Goal: Information Seeking & Learning: Learn about a topic

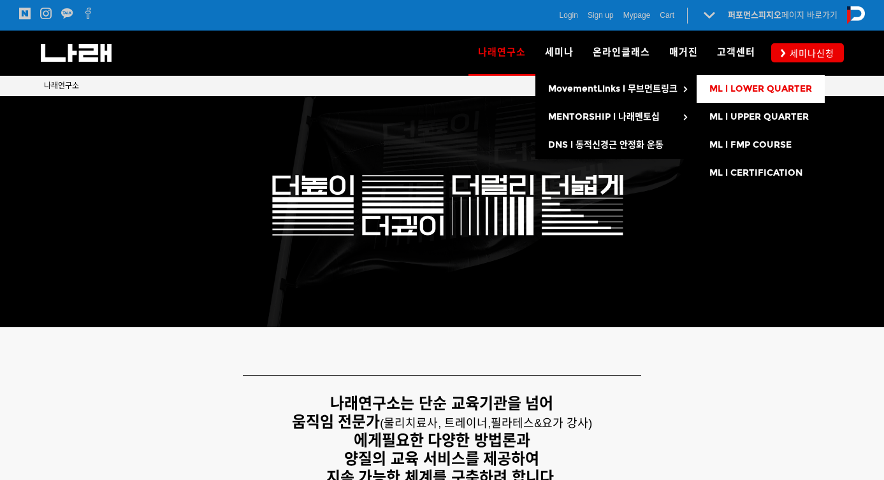
click at [757, 99] on link "ML l LOWER QUARTER" at bounding box center [760, 89] width 128 height 28
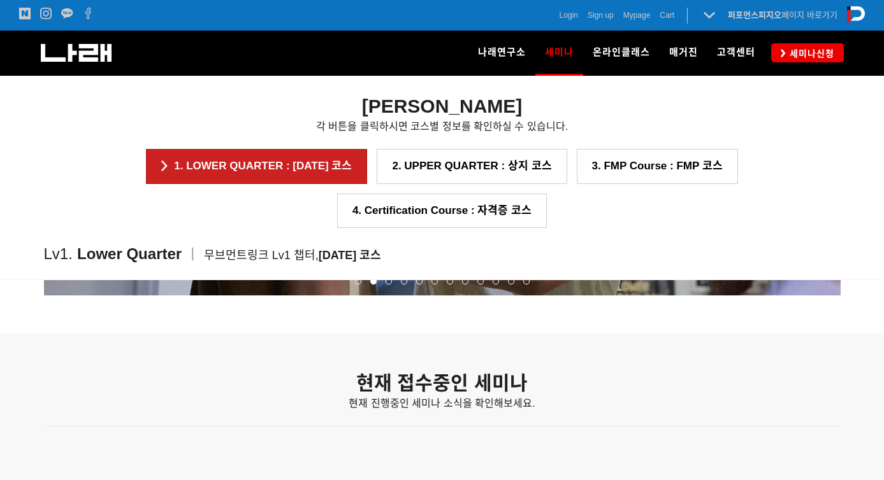
scroll to position [1371, 0]
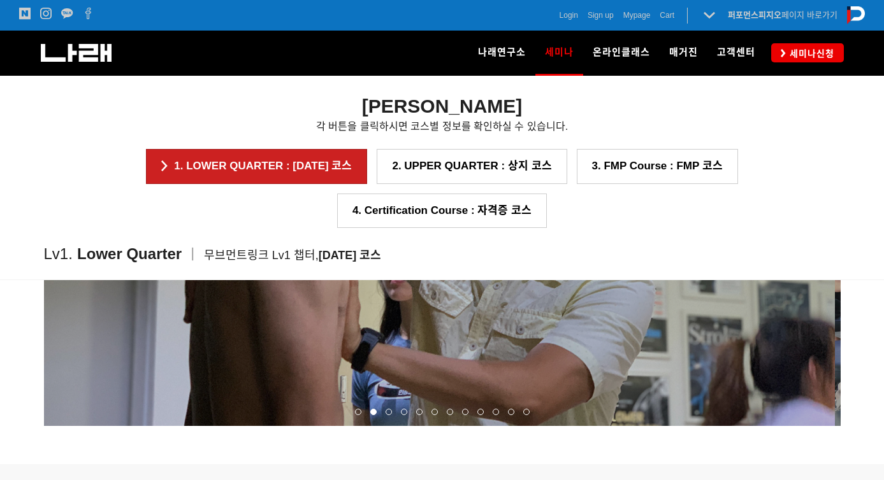
drag, startPoint x: 737, startPoint y: 322, endPoint x: 542, endPoint y: 326, distance: 195.0
click at [605, 324] on p at bounding box center [436, 254] width 797 height 344
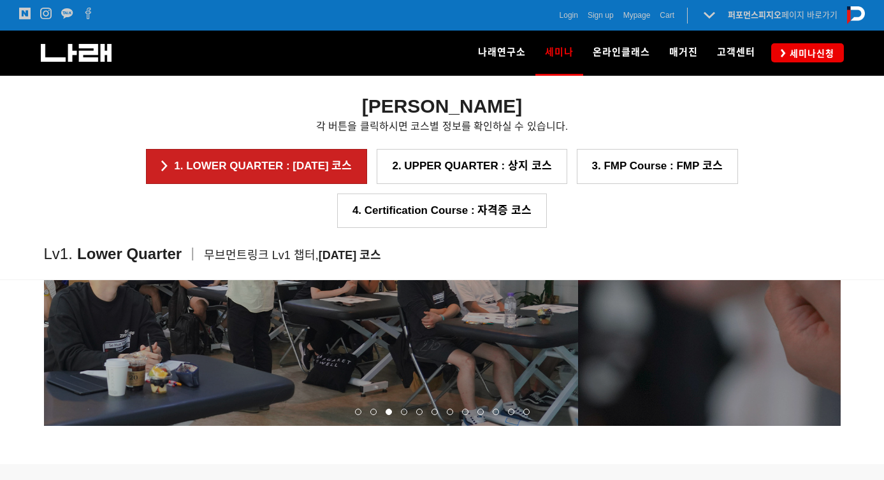
drag, startPoint x: 725, startPoint y: 317, endPoint x: 378, endPoint y: 359, distance: 349.9
click at [426, 355] on p at bounding box center [179, 254] width 797 height 344
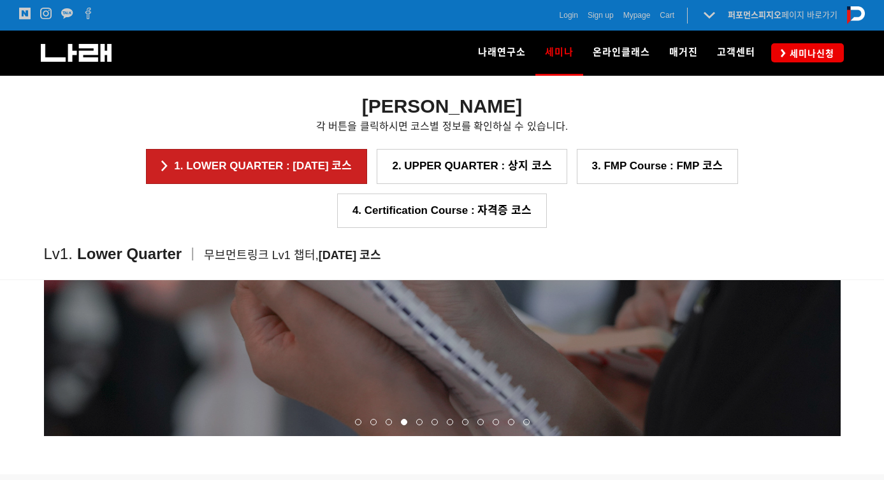
scroll to position [1229, 0]
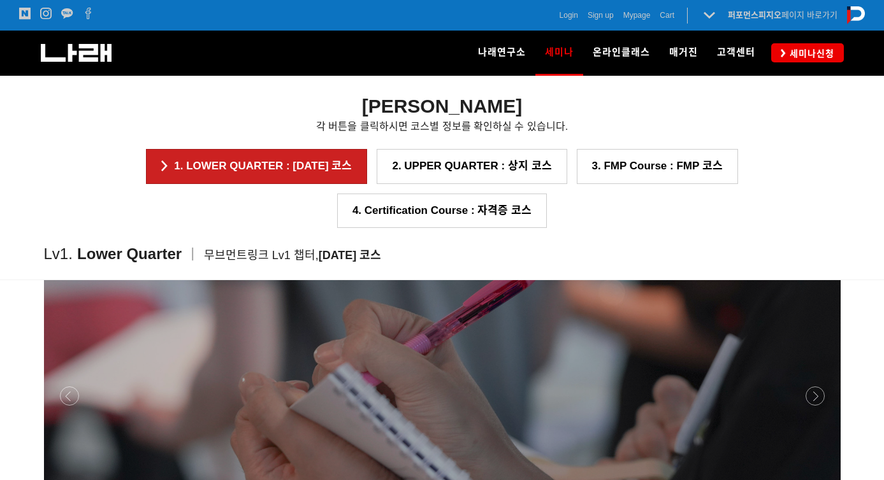
drag, startPoint x: 631, startPoint y: 331, endPoint x: 475, endPoint y: 320, distance: 156.5
click at [475, 320] on p at bounding box center [442, 396] width 797 height 344
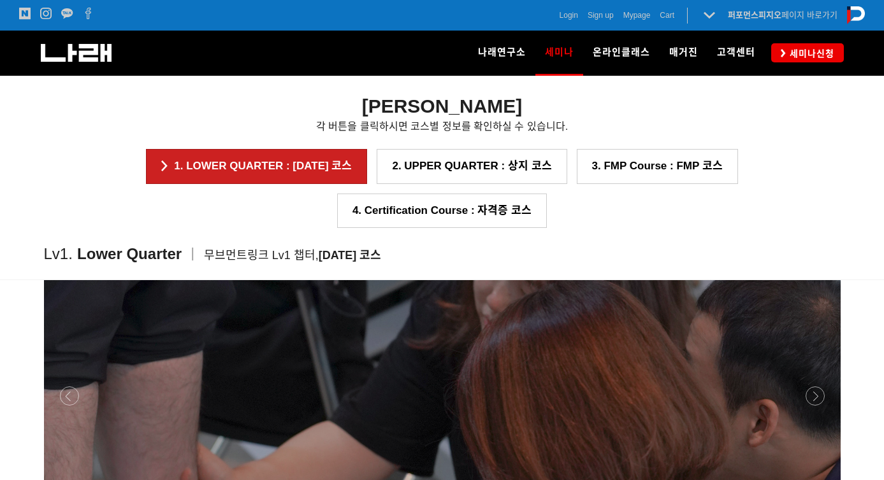
drag, startPoint x: 665, startPoint y: 343, endPoint x: 450, endPoint y: 292, distance: 221.5
click at [490, 294] on p at bounding box center [442, 396] width 797 height 344
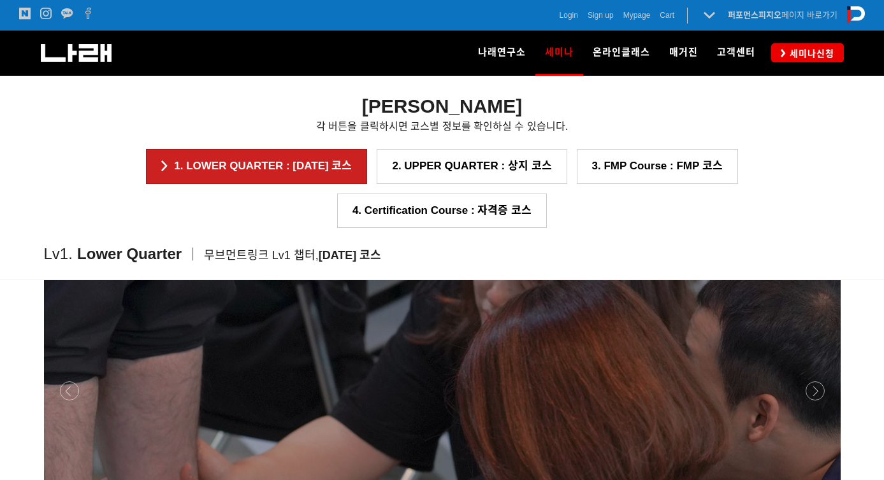
scroll to position [1334, 0]
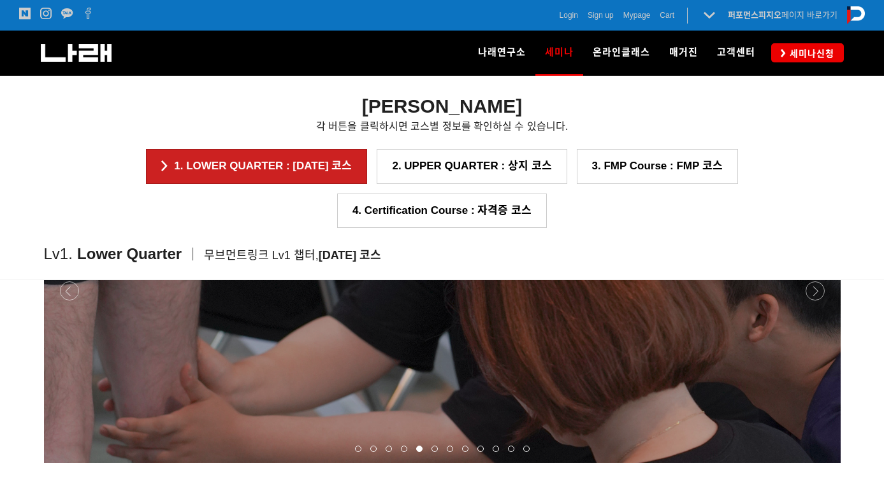
drag, startPoint x: 677, startPoint y: 329, endPoint x: 433, endPoint y: 331, distance: 243.4
click at [569, 328] on p at bounding box center [442, 291] width 797 height 344
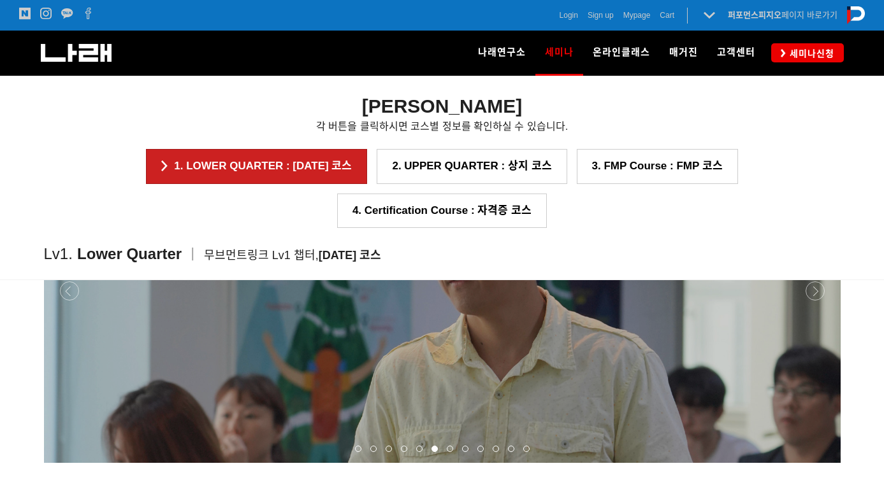
drag, startPoint x: 661, startPoint y: 334, endPoint x: 337, endPoint y: 320, distance: 324.7
click at [497, 322] on p at bounding box center [442, 291] width 797 height 344
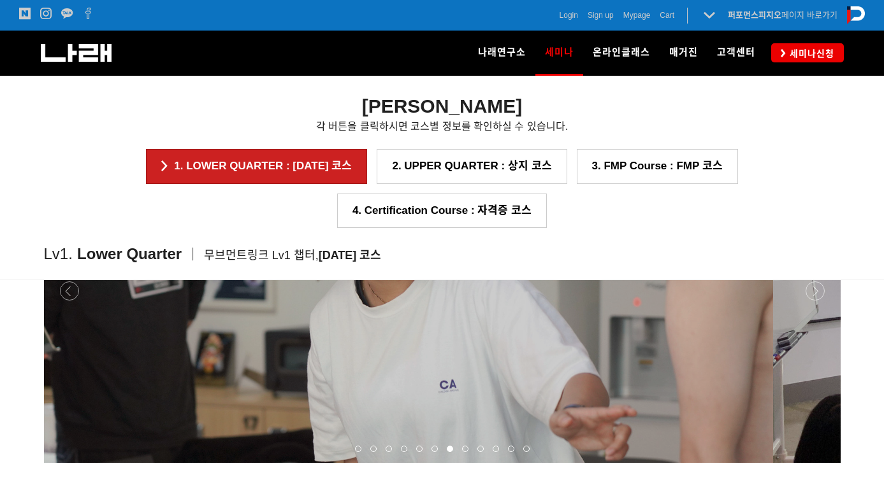
drag, startPoint x: 531, startPoint y: 344, endPoint x: 449, endPoint y: 342, distance: 81.6
click at [449, 342] on p at bounding box center [374, 291] width 797 height 344
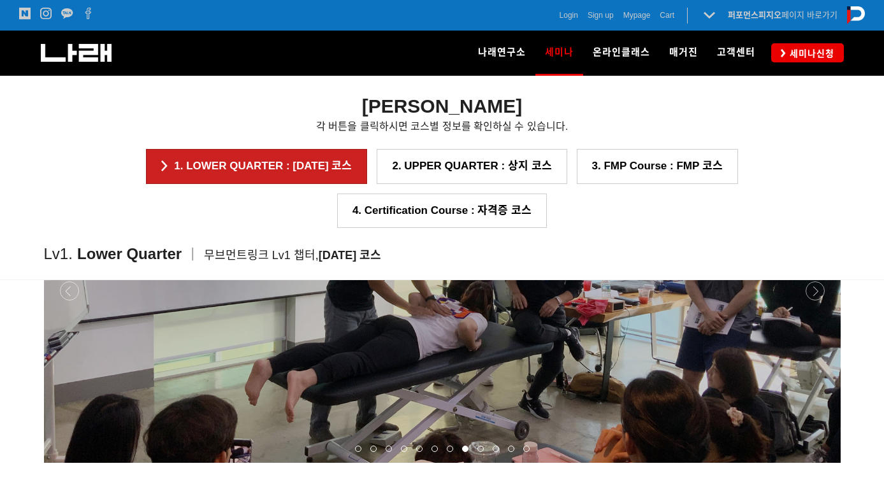
drag, startPoint x: 599, startPoint y: 356, endPoint x: 475, endPoint y: 346, distance: 124.0
click at [475, 346] on p at bounding box center [442, 291] width 797 height 344
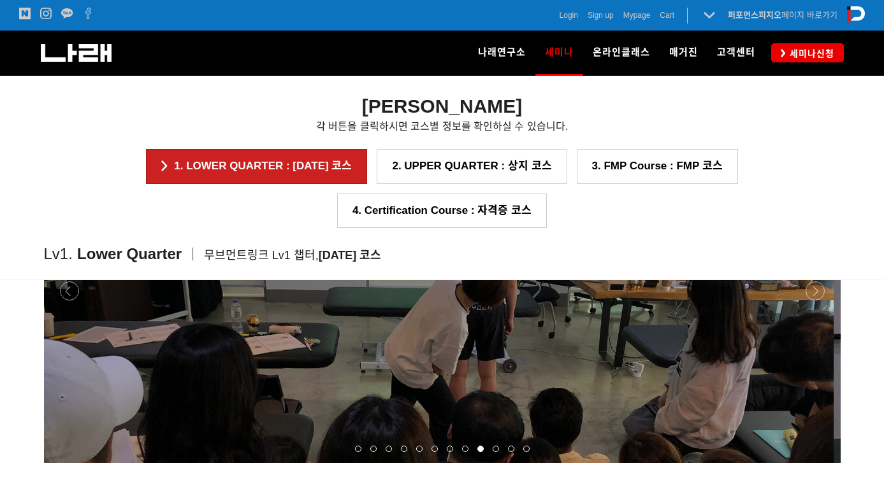
drag, startPoint x: 567, startPoint y: 357, endPoint x: 298, endPoint y: 340, distance: 269.4
click at [489, 350] on p at bounding box center [435, 291] width 797 height 344
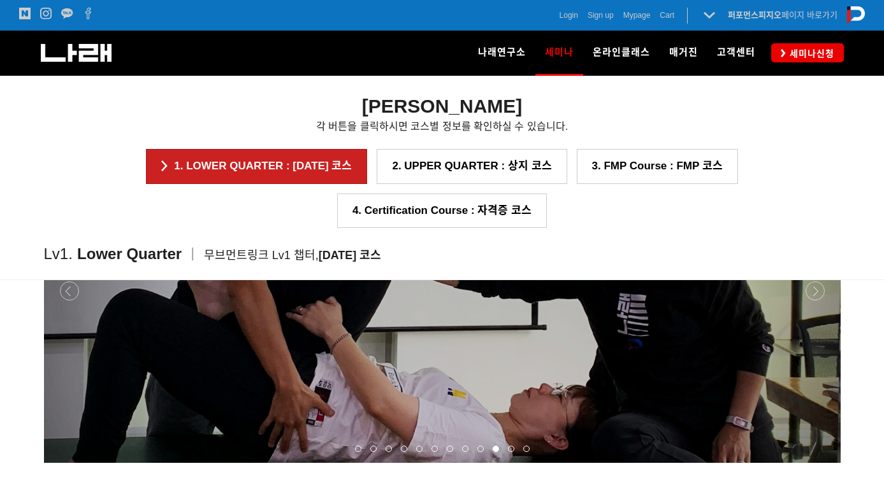
drag, startPoint x: 650, startPoint y: 338, endPoint x: 352, endPoint y: 300, distance: 300.6
click at [561, 323] on p at bounding box center [442, 291] width 797 height 344
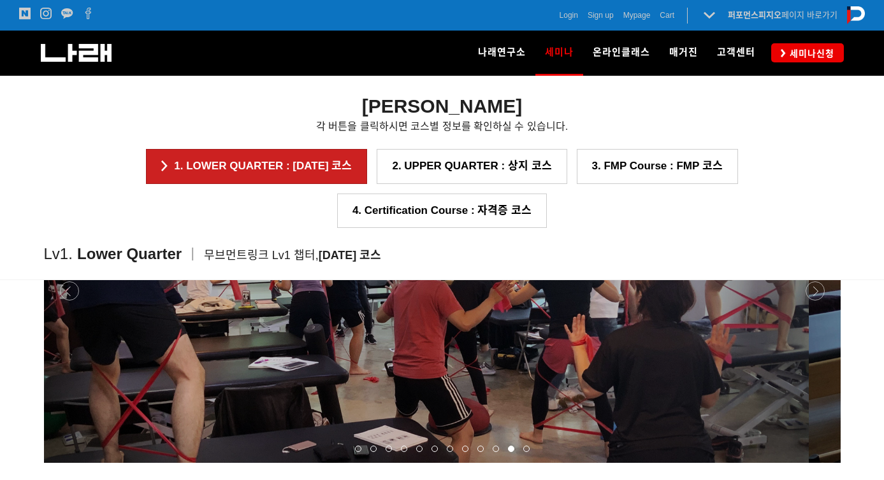
drag, startPoint x: 630, startPoint y: 328, endPoint x: 598, endPoint y: 326, distance: 31.9
click at [598, 326] on p at bounding box center [410, 291] width 797 height 344
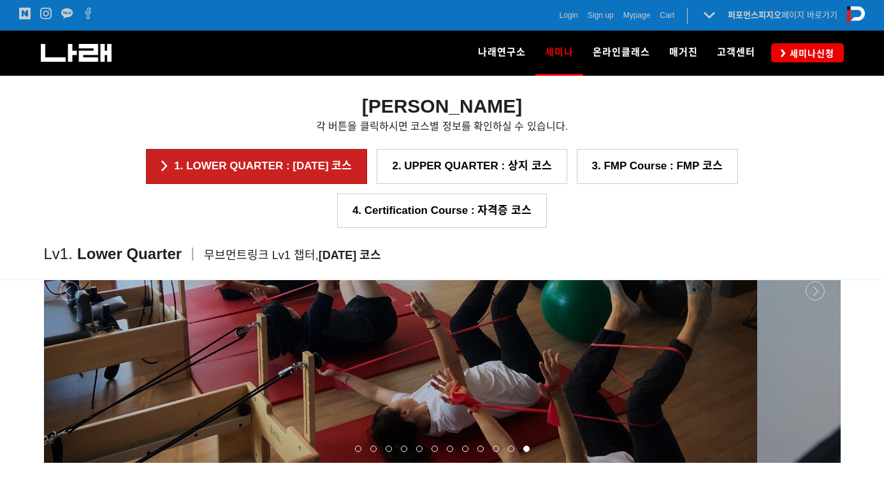
drag, startPoint x: 545, startPoint y: 329, endPoint x: 74, endPoint y: 266, distance: 475.1
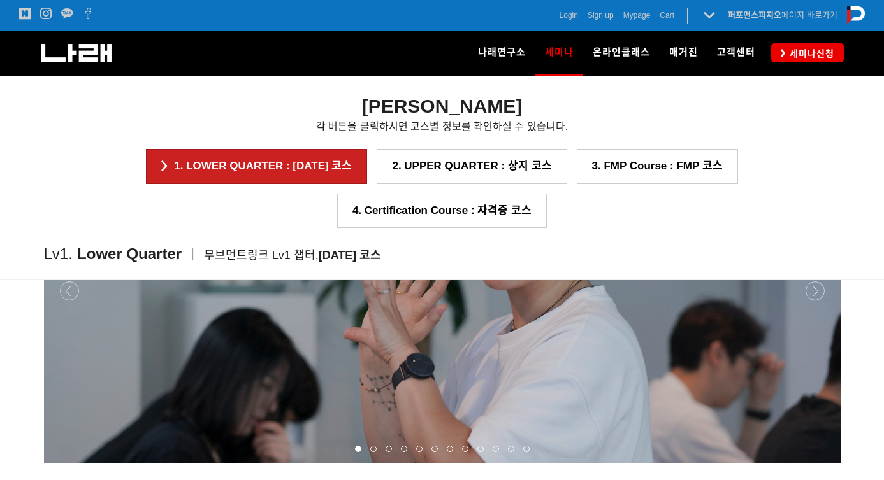
drag, startPoint x: 556, startPoint y: 335, endPoint x: 347, endPoint y: 307, distance: 210.3
click at [510, 328] on p at bounding box center [442, 291] width 797 height 344
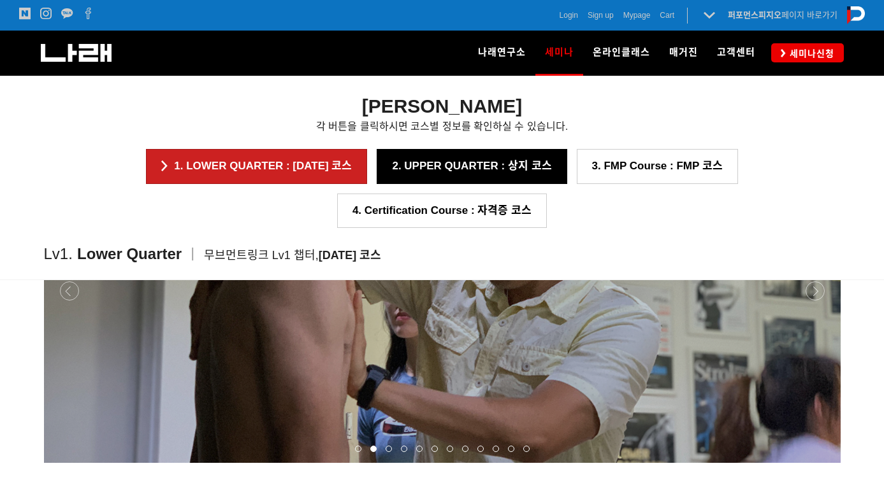
click at [377, 170] on link "2. UPPER QUARTER : 상지 코스" at bounding box center [472, 166] width 190 height 34
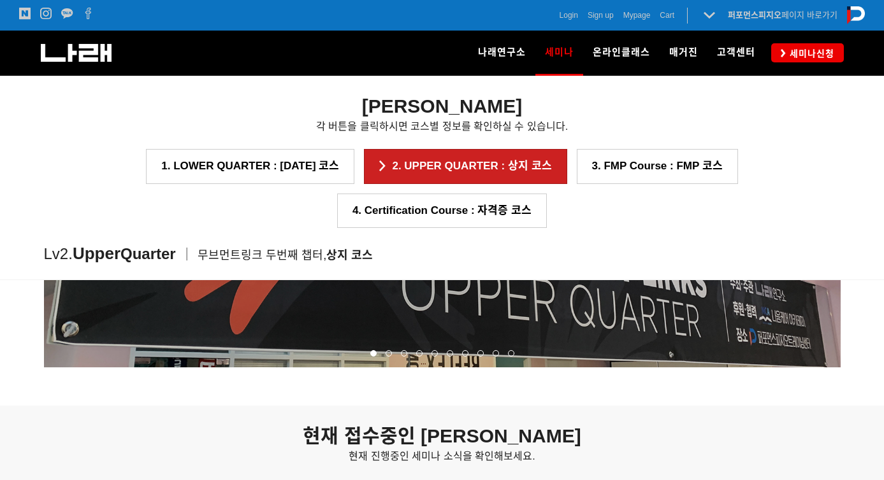
scroll to position [1603, 0]
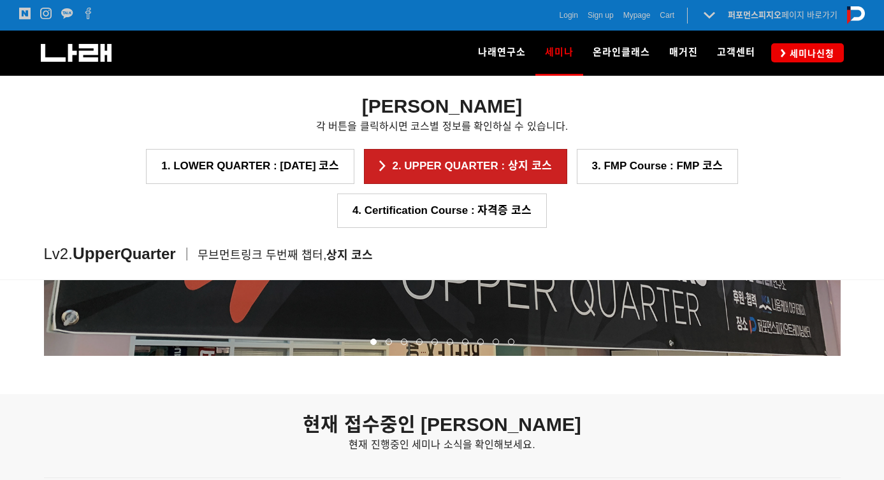
drag, startPoint x: 738, startPoint y: 312, endPoint x: 497, endPoint y: 301, distance: 241.1
click at [623, 306] on p at bounding box center [442, 184] width 797 height 344
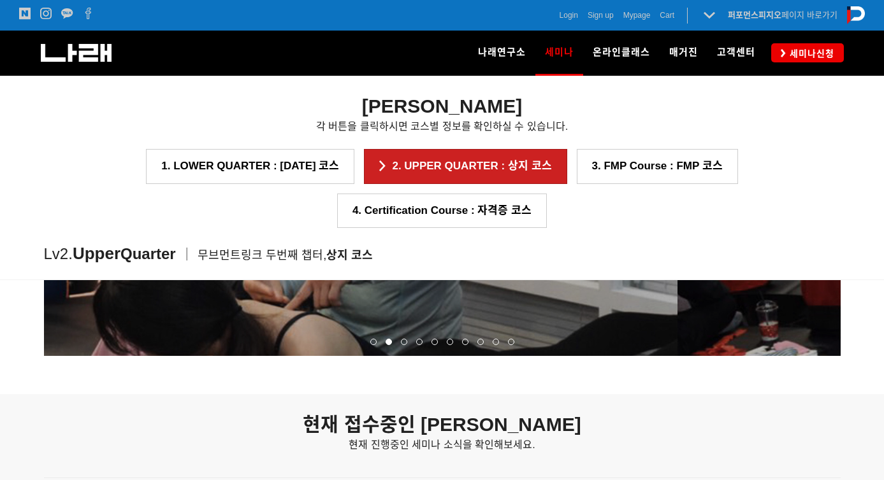
drag, startPoint x: 676, startPoint y: 289, endPoint x: 513, endPoint y: 282, distance: 163.3
click at [513, 282] on p at bounding box center [279, 184] width 797 height 344
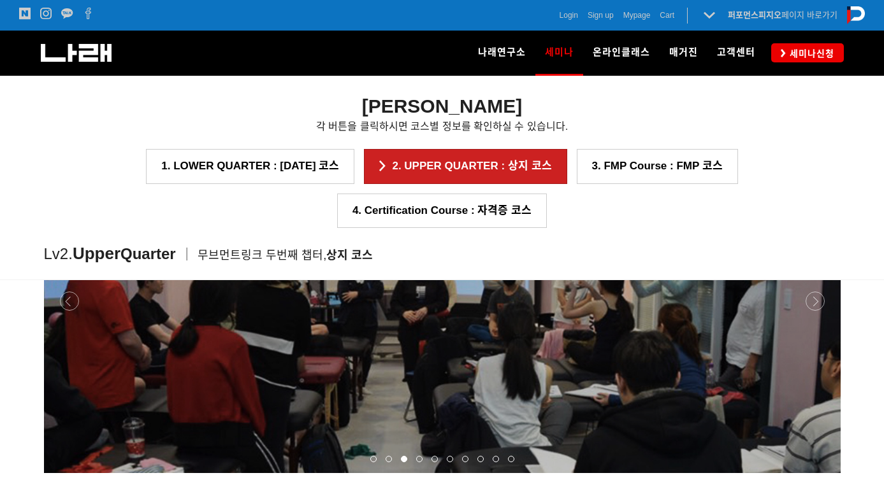
scroll to position [1483, 0]
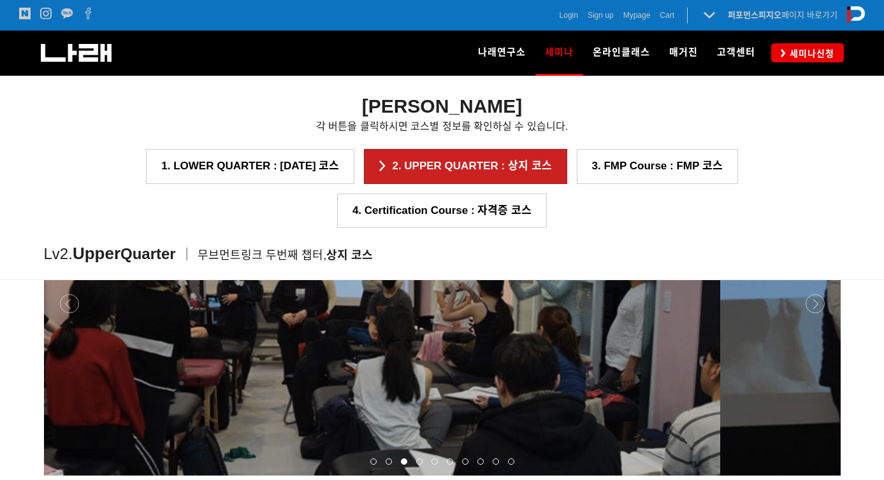
drag, startPoint x: 471, startPoint y: 343, endPoint x: 406, endPoint y: 343, distance: 65.0
click at [454, 345] on p at bounding box center [322, 304] width 797 height 344
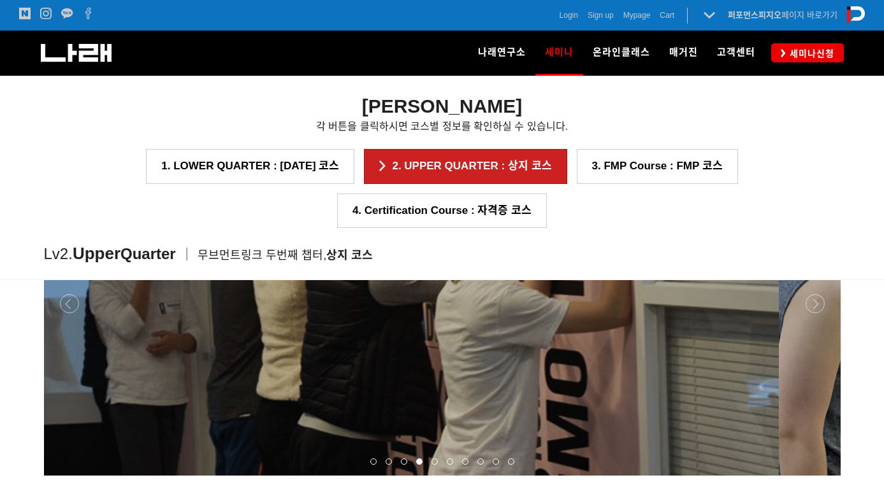
drag, startPoint x: 630, startPoint y: 338, endPoint x: 530, endPoint y: 329, distance: 100.5
click at [530, 329] on p at bounding box center [380, 304] width 797 height 344
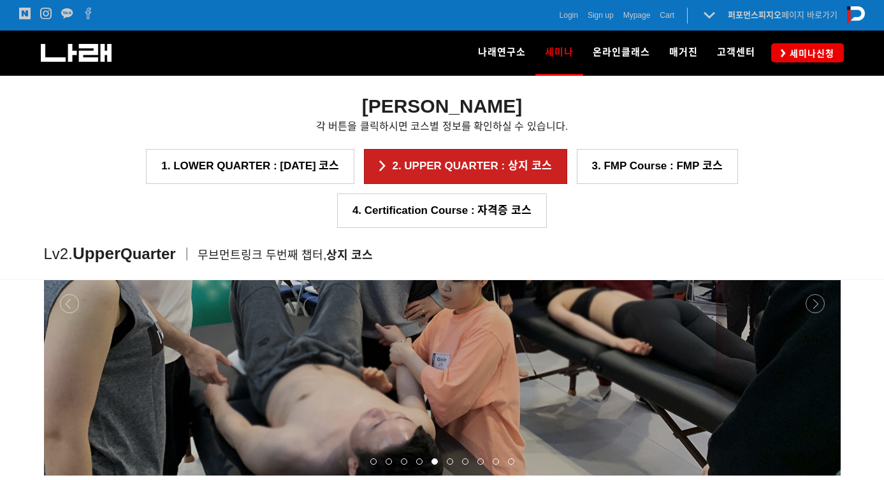
drag, startPoint x: 653, startPoint y: 338, endPoint x: 523, endPoint y: 324, distance: 130.1
click at [563, 326] on p at bounding box center [442, 304] width 797 height 344
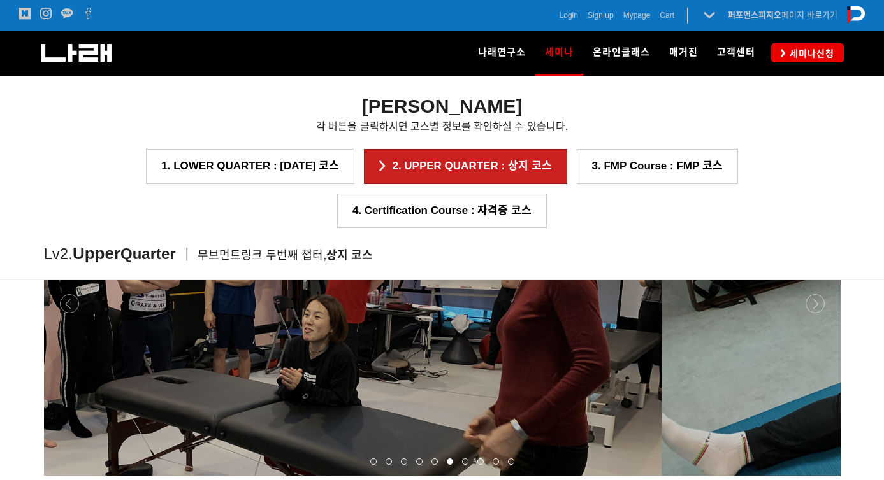
drag, startPoint x: 711, startPoint y: 338, endPoint x: 531, endPoint y: 331, distance: 179.2
click at [531, 331] on p at bounding box center [263, 304] width 797 height 344
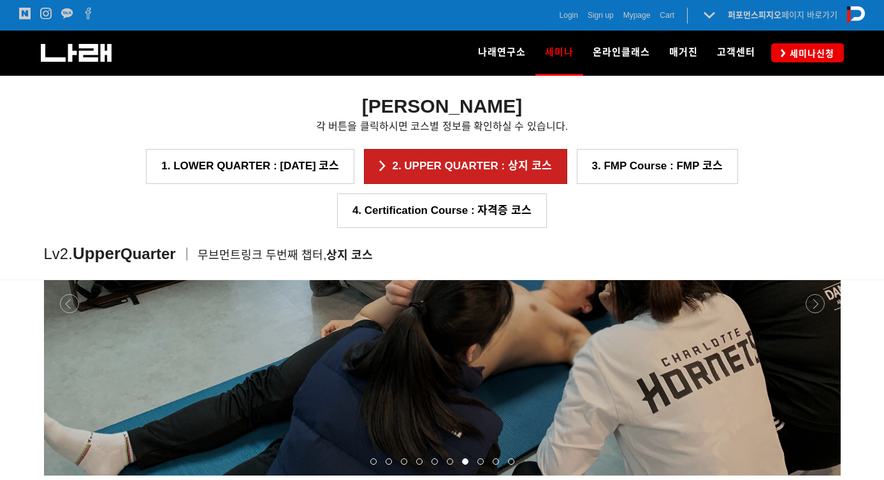
drag, startPoint x: 650, startPoint y: 356, endPoint x: 546, endPoint y: 354, distance: 103.9
click at [546, 354] on p at bounding box center [442, 304] width 797 height 344
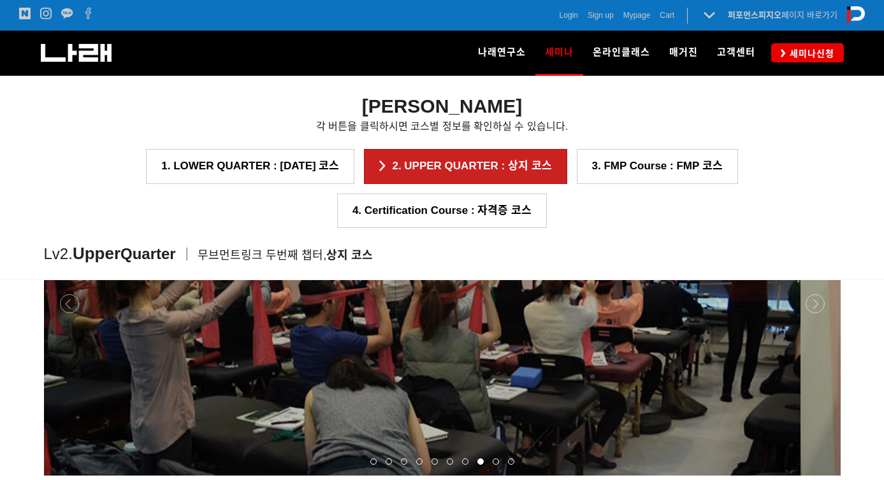
drag, startPoint x: 544, startPoint y: 355, endPoint x: 375, endPoint y: 337, distance: 169.8
click at [481, 349] on p at bounding box center [402, 304] width 797 height 344
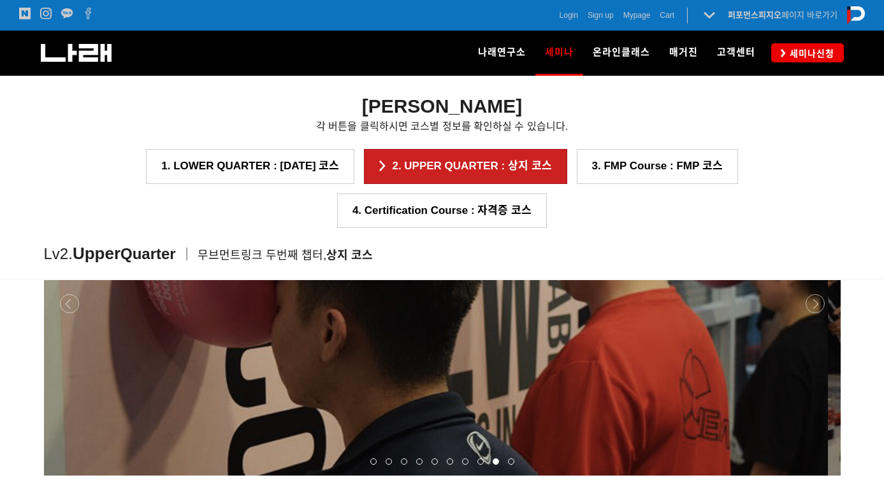
drag, startPoint x: 468, startPoint y: 343, endPoint x: 299, endPoint y: 312, distance: 171.1
click at [427, 338] on p at bounding box center [429, 304] width 797 height 344
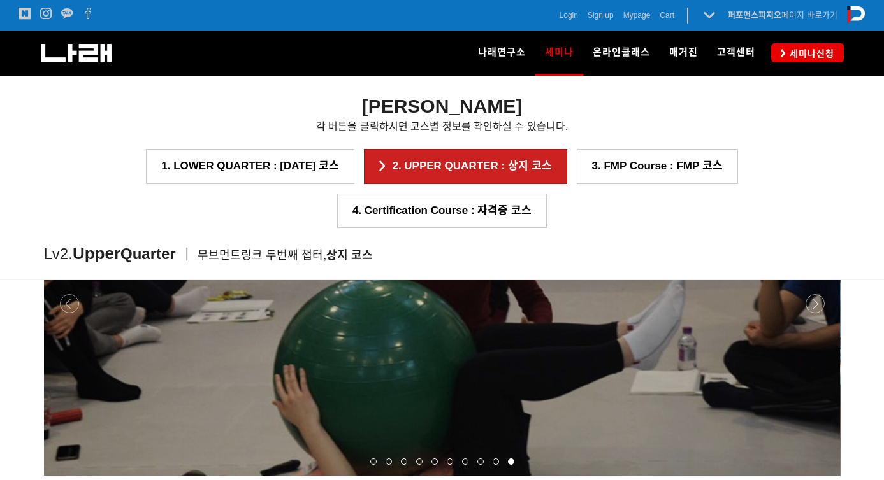
drag, startPoint x: 400, startPoint y: 314, endPoint x: 260, endPoint y: 295, distance: 140.9
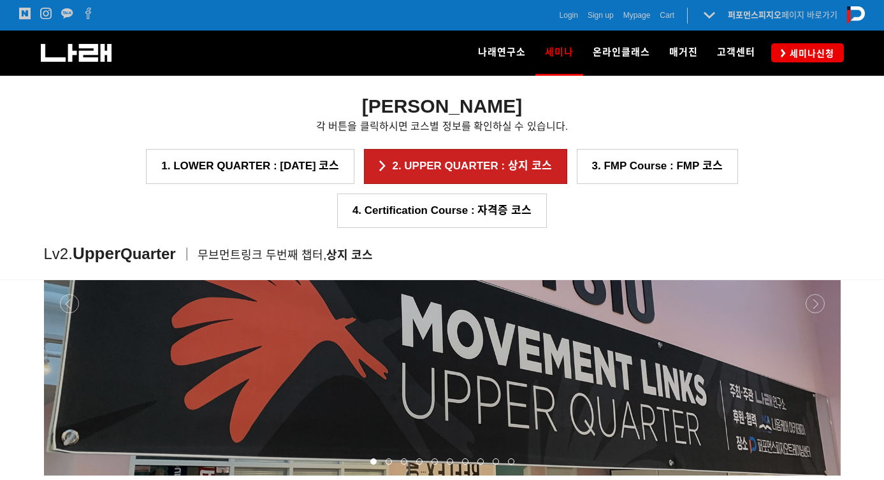
drag, startPoint x: 399, startPoint y: 315, endPoint x: 333, endPoint y: 299, distance: 68.3
click at [359, 305] on p at bounding box center [442, 304] width 797 height 344
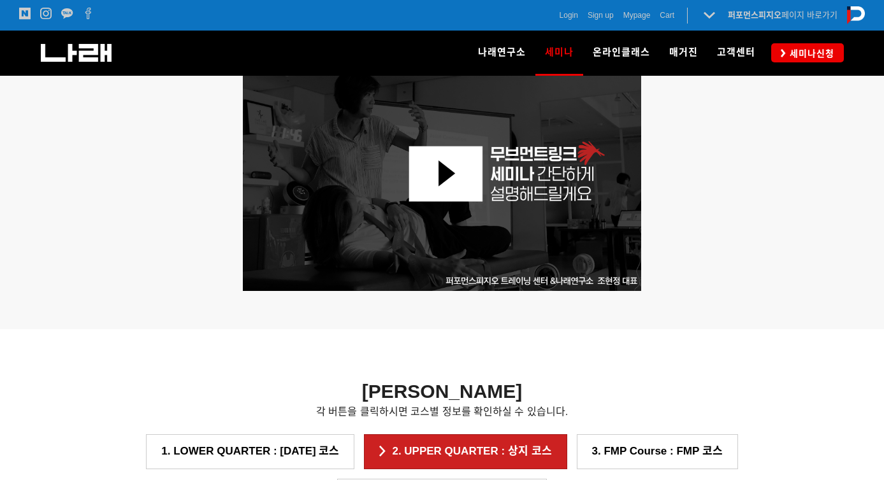
scroll to position [660, 0]
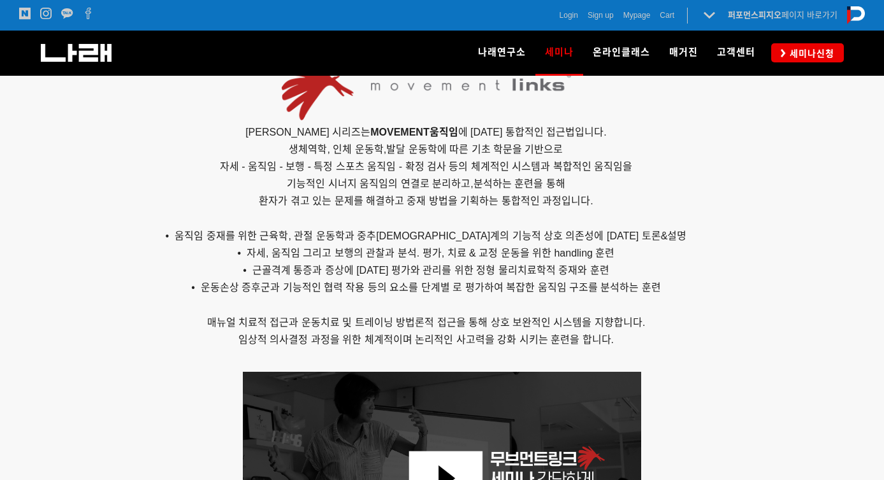
click at [806, 41] on div "나래연구소 연구소 소개 나래연구원 ML l SPECIALISTS 세미나 MovementLinks l 무브먼트링크 ML l LOWER QUART…" at bounding box center [622, 53] width 442 height 45
click at [809, 55] on span "세미나신청" at bounding box center [810, 53] width 48 height 13
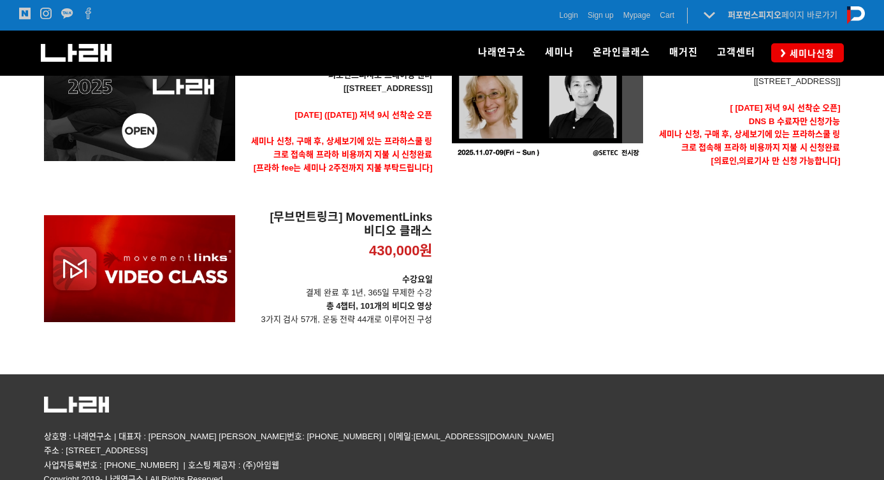
scroll to position [632, 0]
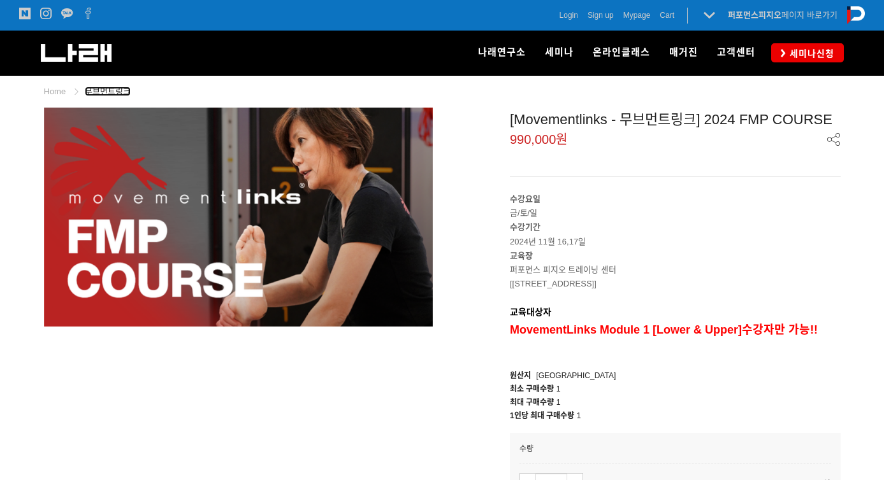
click at [111, 89] on link "무브먼트링크" at bounding box center [108, 92] width 46 height 10
drag, startPoint x: 516, startPoint y: 119, endPoint x: 607, endPoint y: 122, distance: 90.5
click at [607, 122] on div "[Movementlinks - 무브먼트링크] 2024 FMP COURSE" at bounding box center [675, 118] width 331 height 21
copy div "Movementlinks"
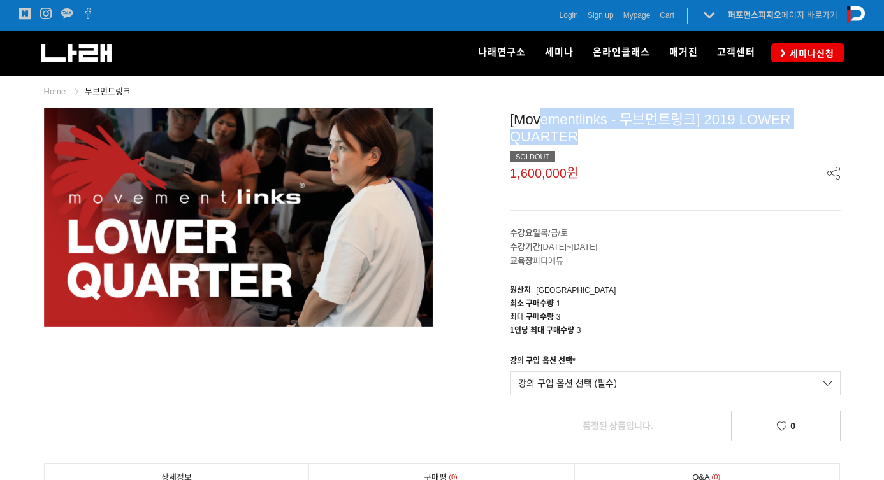
drag, startPoint x: 581, startPoint y: 141, endPoint x: 538, endPoint y: 123, distance: 46.9
click at [538, 123] on div "[Movementlinks - 무브먼트링크] 2019 LOWER QUARTER SOLDOUT" at bounding box center [675, 135] width 331 height 55
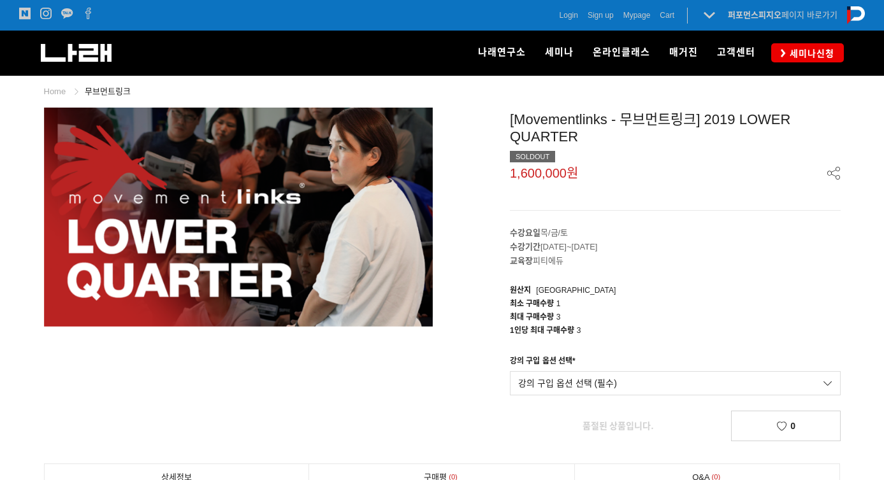
click at [574, 131] on div "[Movementlinks - 무브먼트링크] 2019 LOWER QUARTER SOLDOUT" at bounding box center [675, 135] width 331 height 55
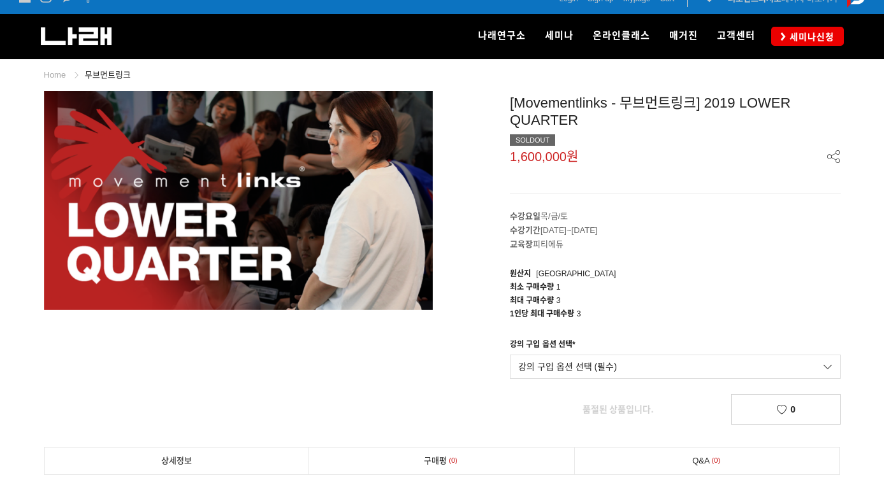
scroll to position [17, 0]
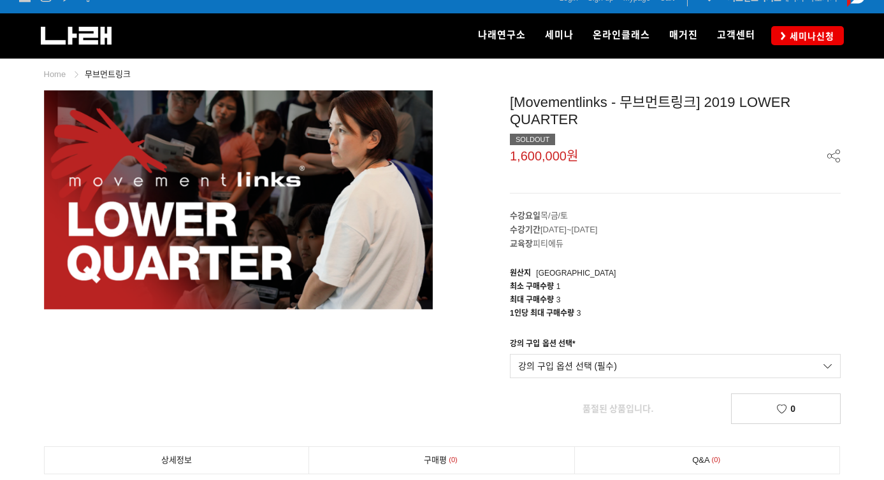
click at [113, 79] on li "무브먼트링크" at bounding box center [108, 75] width 46 height 14
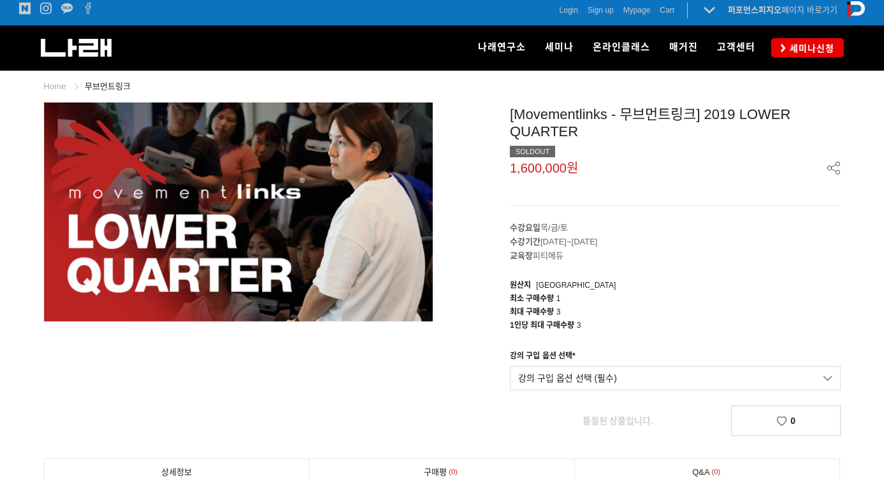
scroll to position [0, 0]
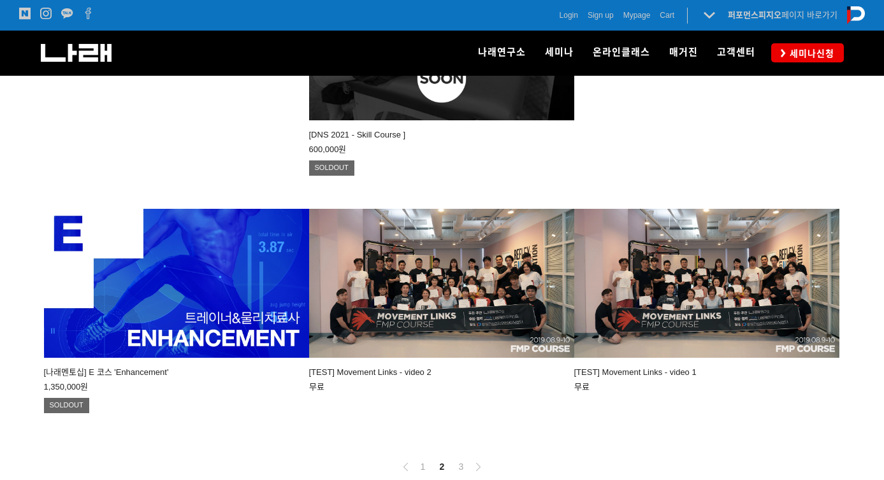
scroll to position [1080, 0]
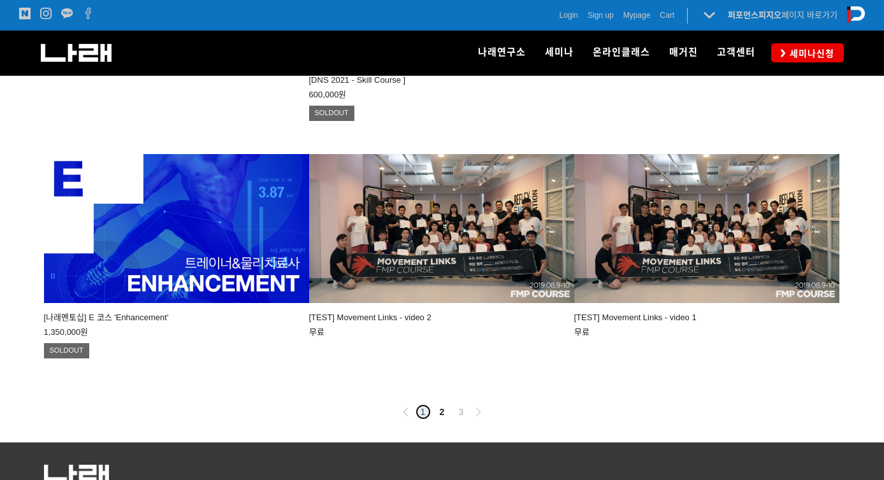
click at [427, 405] on link "1" at bounding box center [422, 412] width 15 height 15
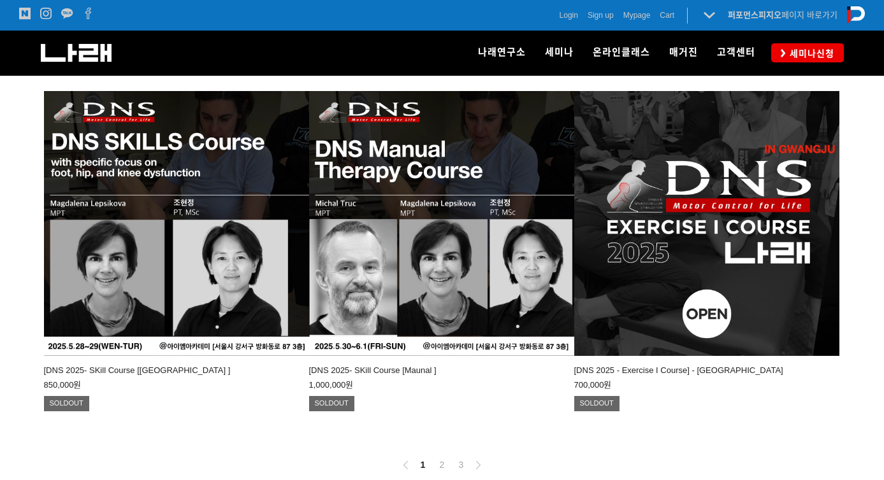
scroll to position [1169, 0]
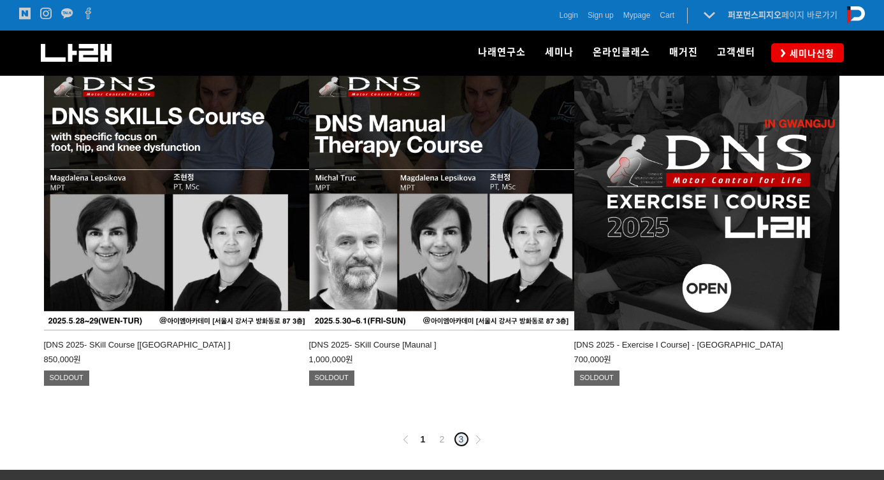
click at [464, 432] on link "3" at bounding box center [461, 439] width 15 height 15
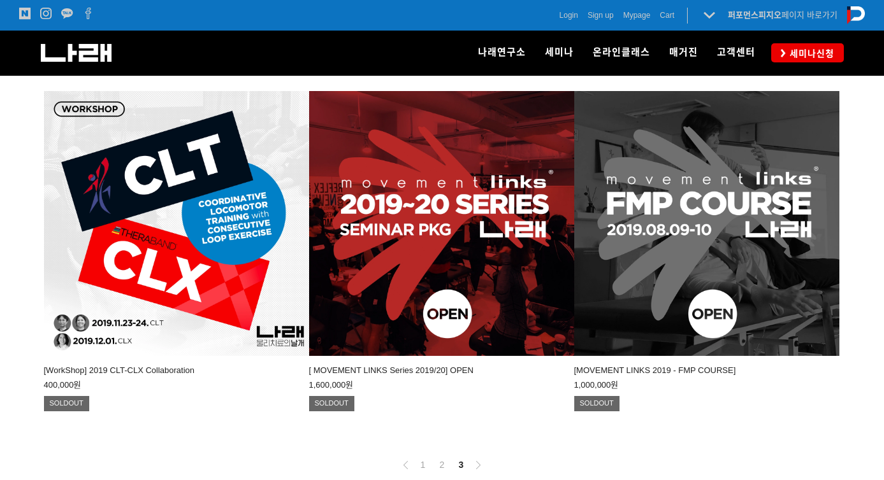
scroll to position [809, 0]
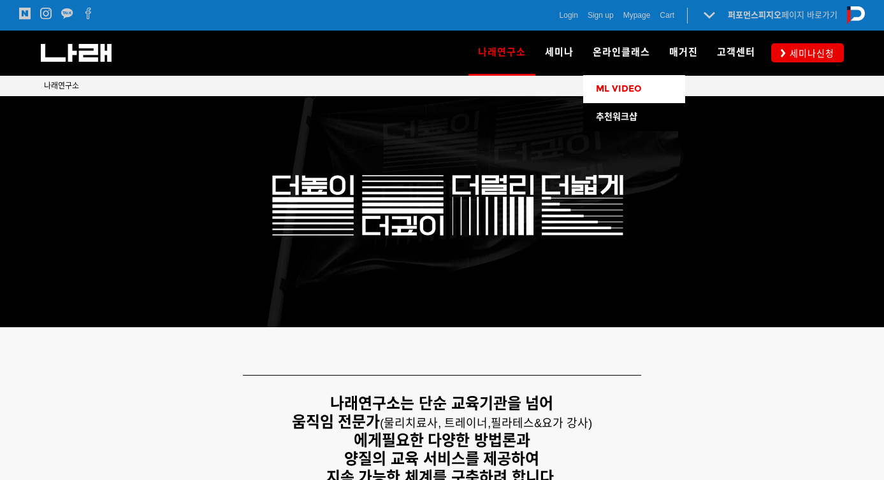
click at [631, 99] on link "ML VIDEO" at bounding box center [634, 89] width 102 height 28
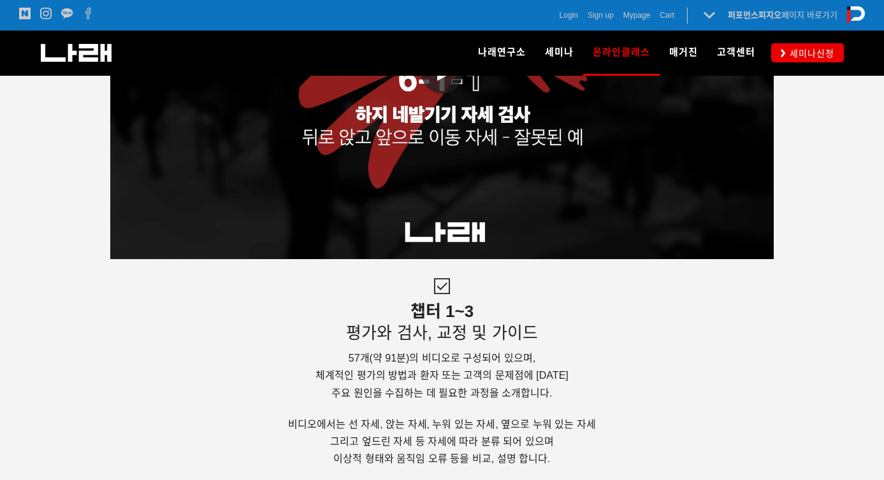
scroll to position [2724, 0]
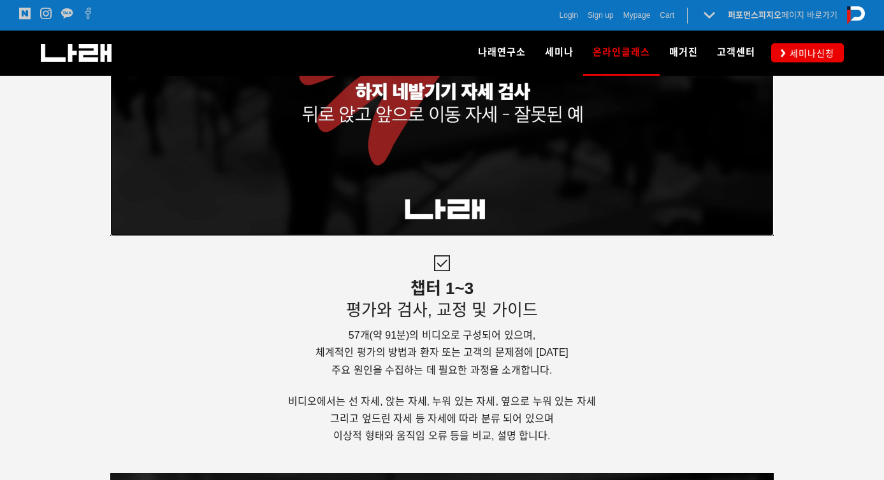
click at [431, 85] on link "동영상 재생" at bounding box center [442, 49] width 664 height 373
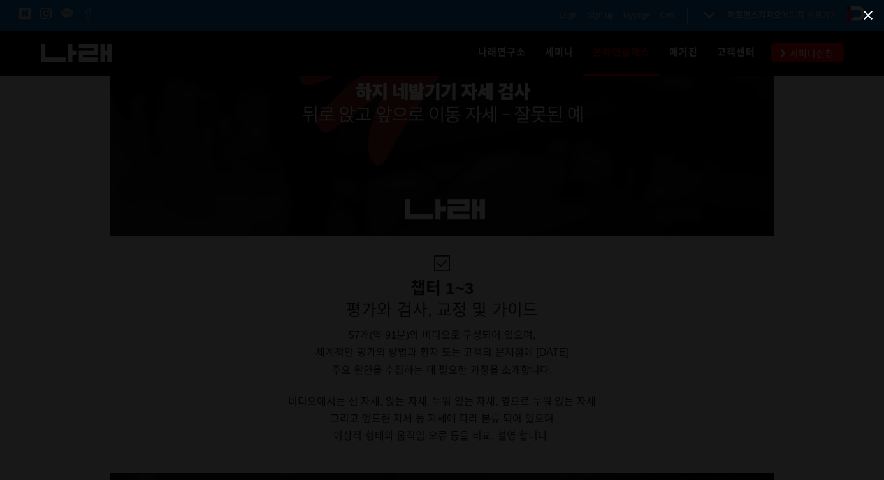
click at [869, 18] on span at bounding box center [868, 15] width 32 height 30
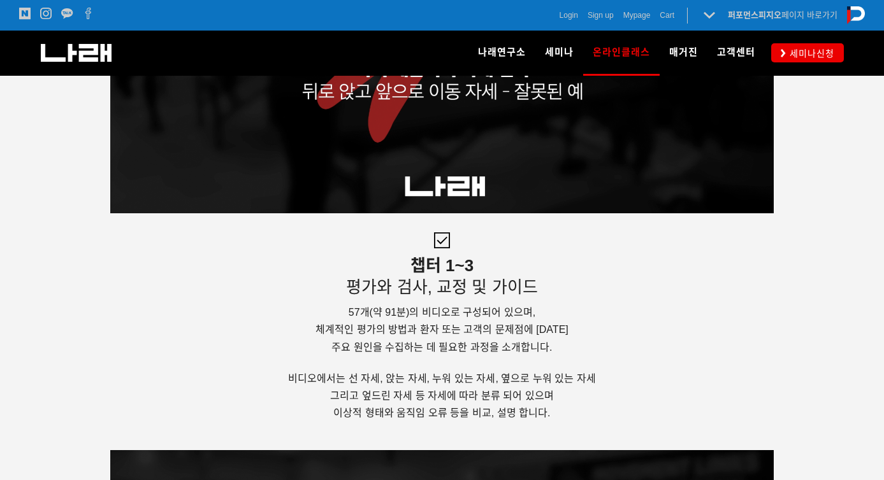
scroll to position [2813, 0]
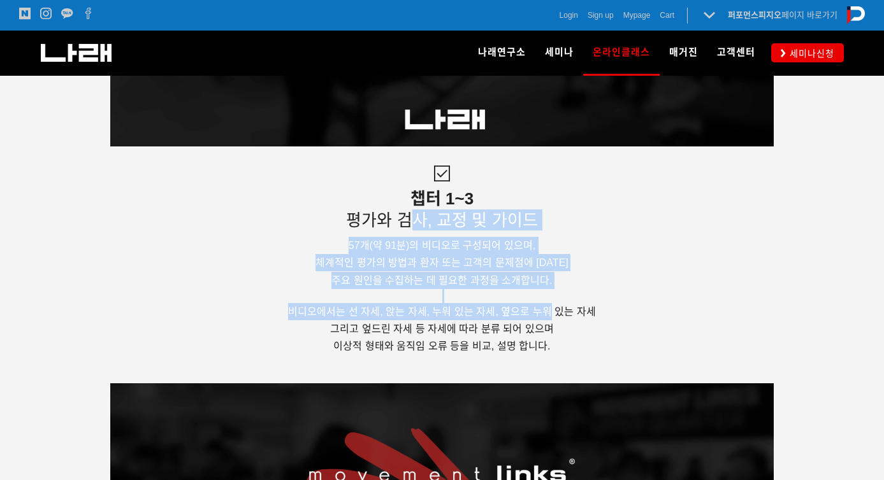
drag, startPoint x: 428, startPoint y: 233, endPoint x: 547, endPoint y: 307, distance: 141.1
click at [547, 307] on div "챕터 1~3 평가와 검사, 교정 및 가이드 57개(약 91분)의 비디오로 구성되어 있으며, 체계적인 평가의 방법과 환자 또는 고객의 문제점에 …" at bounding box center [442, 282] width 797 height 201
click at [547, 309] on span "비디오에서는 선 자세, 앉는 자세, 누워 있는 자세, 옆으로 누워 있는 자세" at bounding box center [441, 312] width 307 height 11
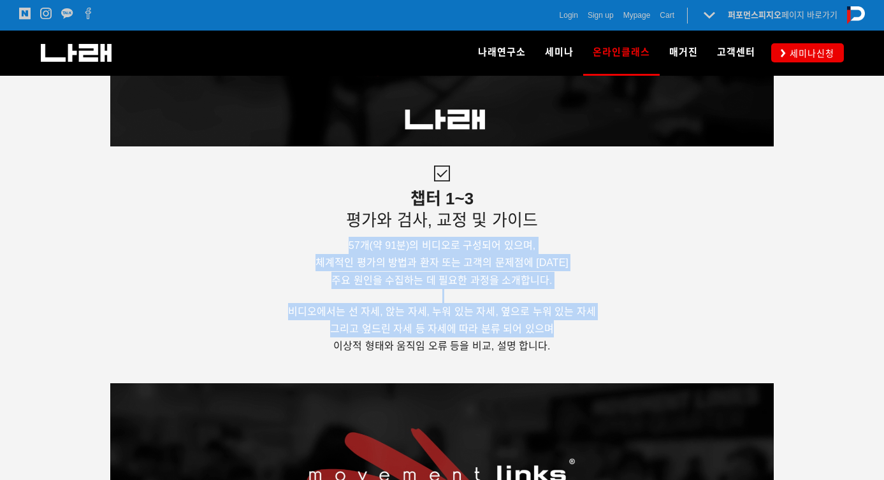
drag, startPoint x: 639, startPoint y: 328, endPoint x: 580, endPoint y: 225, distance: 118.5
click at [580, 226] on div "챕터 1~3 평가와 검사, 교정 및 가이드 57개(약 91분)의 비디오로 구성되어 있으며, 체계적인 평가의 방법과 환자 또는 고객의 문제점에 …" at bounding box center [442, 282] width 797 height 201
click at [580, 225] on h4 "챕터 1~3 평가와 검사, 교정 및 가이드" at bounding box center [442, 209] width 797 height 43
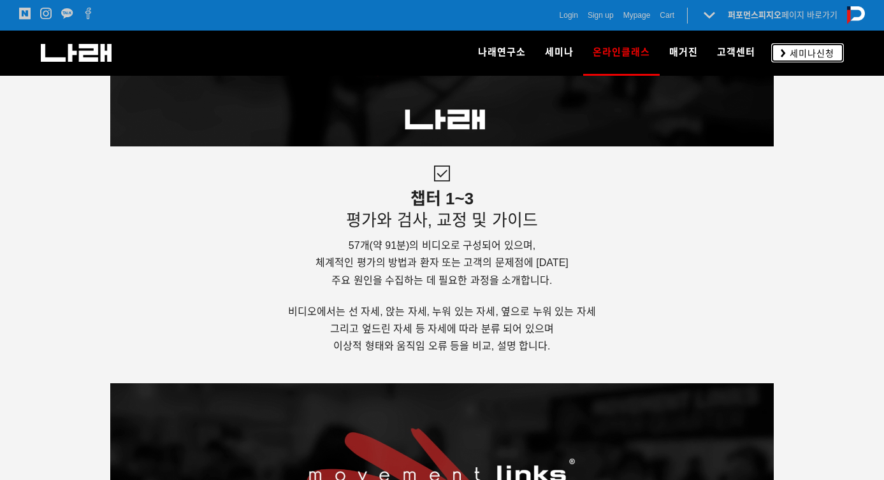
click at [809, 55] on span "세미나신청" at bounding box center [810, 53] width 48 height 13
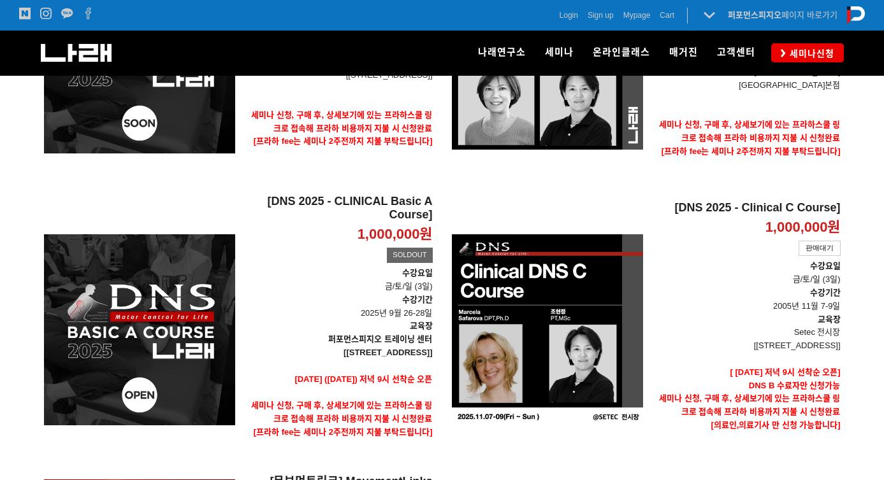
scroll to position [268, 0]
